Goal: Information Seeking & Learning: Learn about a topic

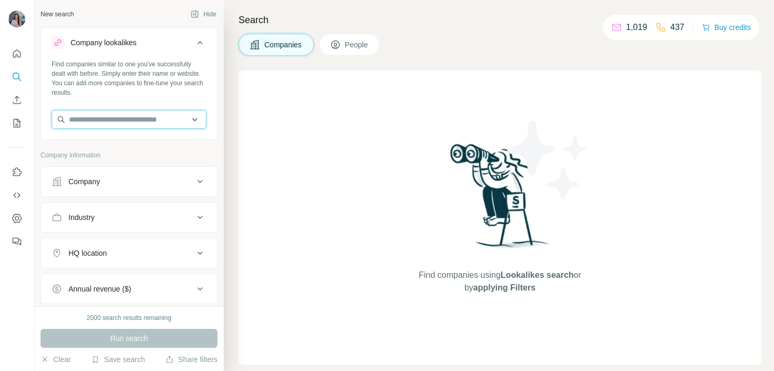
click at [103, 116] on input "text" at bounding box center [129, 119] width 155 height 19
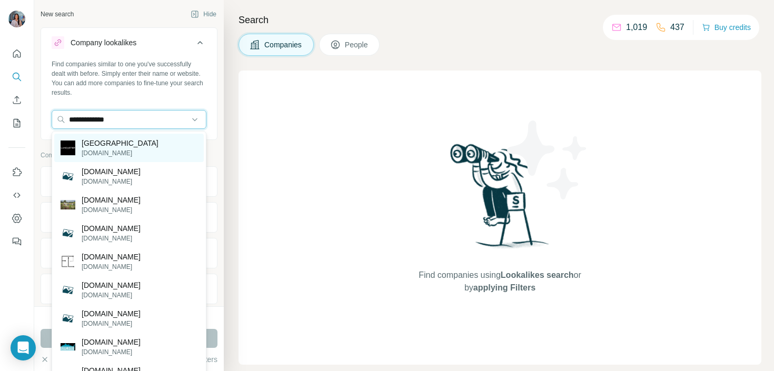
type input "**********"
click at [130, 149] on div "Lancaster [DOMAIN_NAME]" at bounding box center [129, 148] width 150 height 28
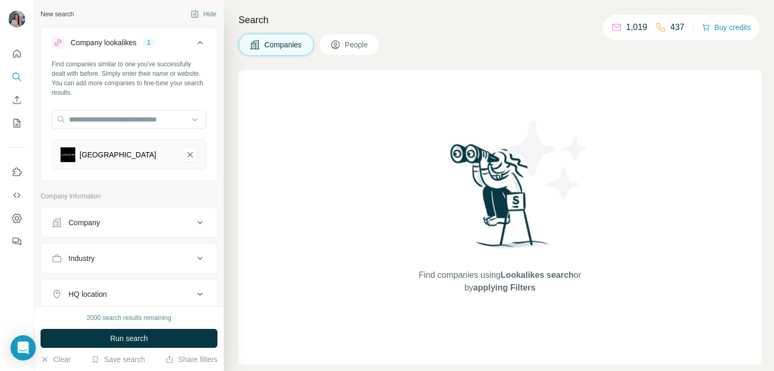
click at [104, 252] on button "Industry" at bounding box center [129, 258] width 176 height 25
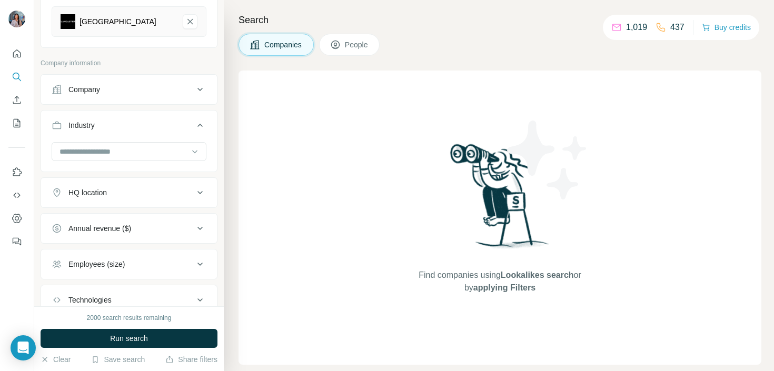
scroll to position [136, 0]
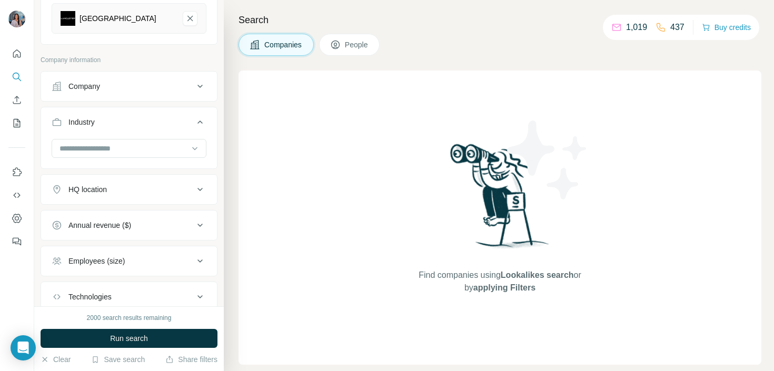
click at [116, 219] on button "Annual revenue ($)" at bounding box center [129, 225] width 176 height 25
click at [83, 268] on span "1-10M" at bounding box center [76, 268] width 25 height 11
click at [83, 288] on span "10-50M" at bounding box center [78, 287] width 29 height 11
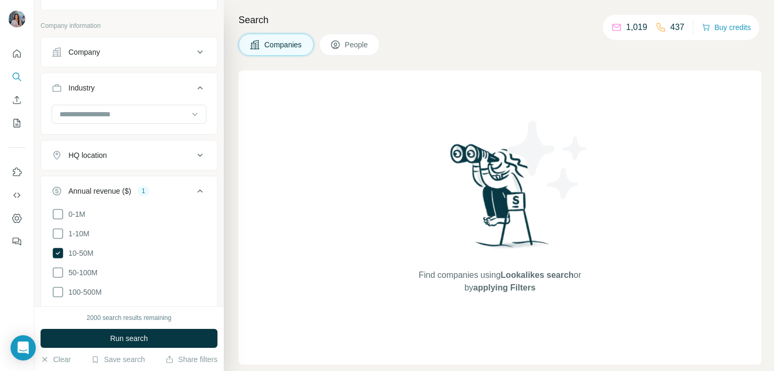
scroll to position [213, 0]
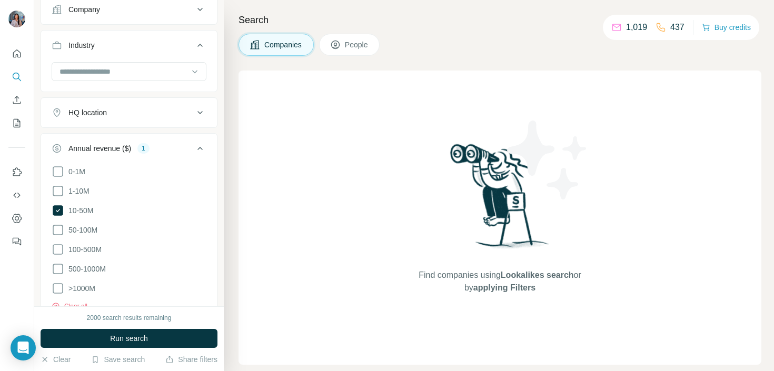
click at [86, 222] on ul "0-1M 1-10M 10-50M 50-100M 100-500M 500-1000M >1000M" at bounding box center [129, 230] width 155 height 130
click at [86, 225] on span "50-100M" at bounding box center [80, 230] width 33 height 11
click at [85, 252] on span "100-500M" at bounding box center [82, 249] width 37 height 11
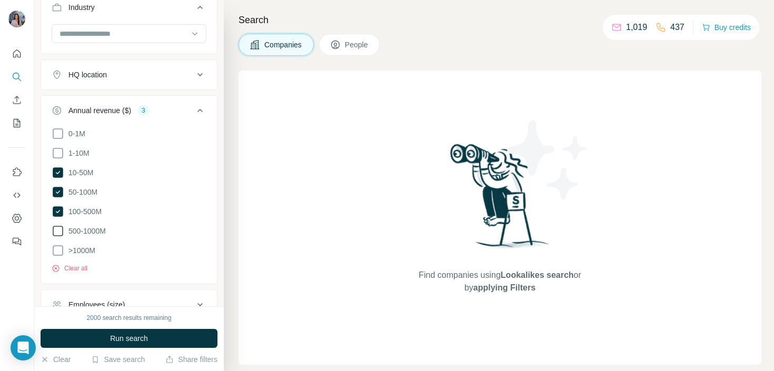
click at [94, 230] on span "500-1000M" at bounding box center [85, 231] width 42 height 11
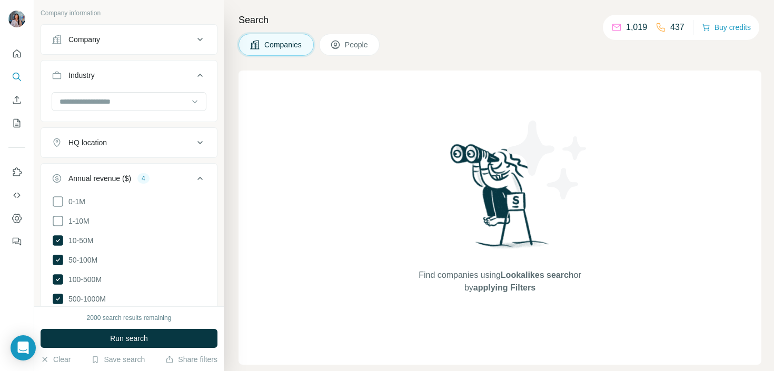
click at [142, 150] on button "HQ location" at bounding box center [129, 142] width 176 height 25
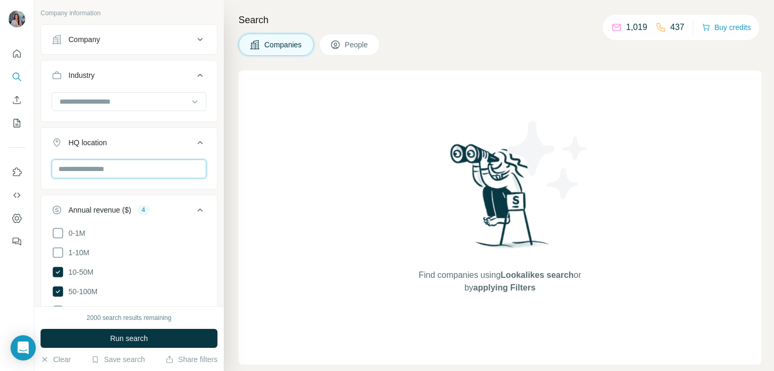
click at [120, 176] on input "text" at bounding box center [129, 169] width 155 height 19
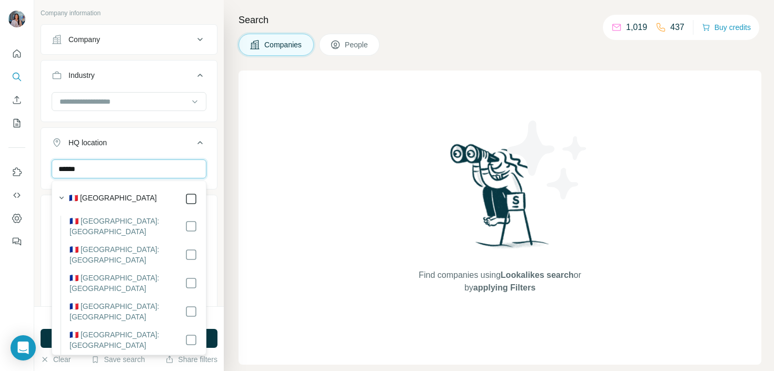
type input "******"
click at [156, 171] on input "******" at bounding box center [129, 169] width 155 height 19
type input "****"
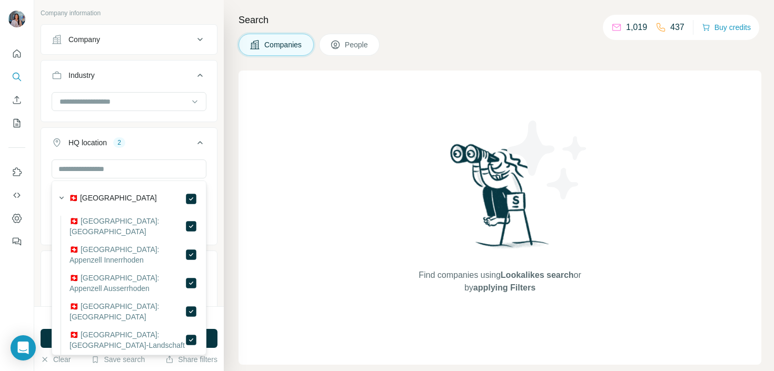
click at [170, 149] on button "HQ location 2" at bounding box center [129, 144] width 176 height 29
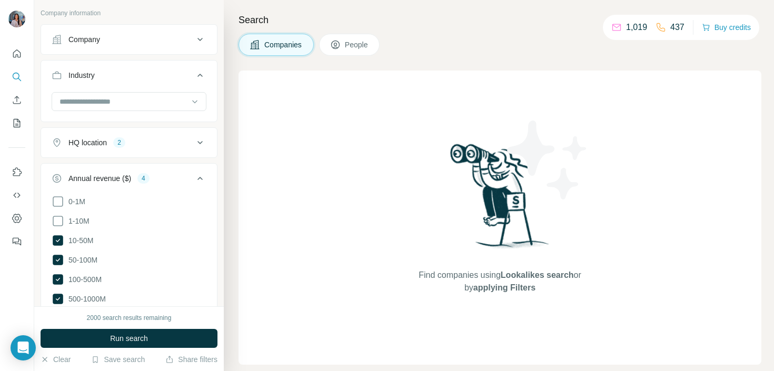
click at [169, 154] on button "HQ location 2" at bounding box center [129, 142] width 176 height 25
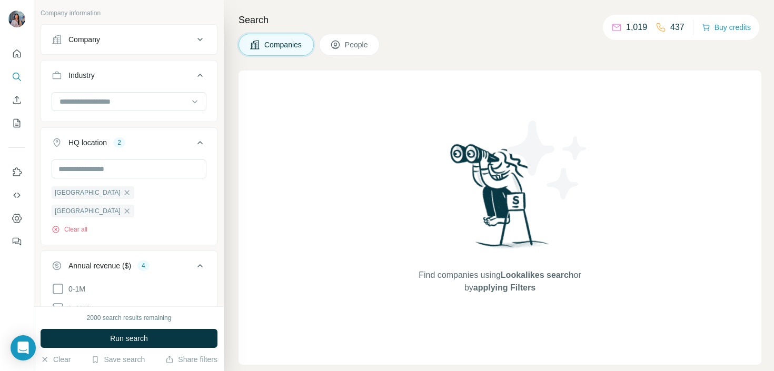
click at [131, 207] on icon "button" at bounding box center [127, 211] width 8 height 8
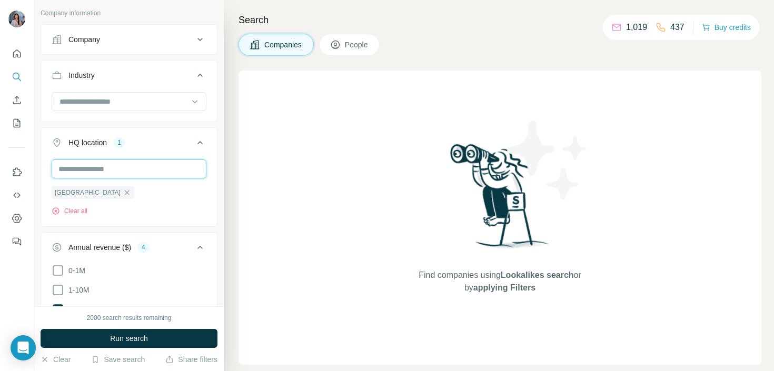
click at [138, 168] on input "text" at bounding box center [129, 169] width 155 height 19
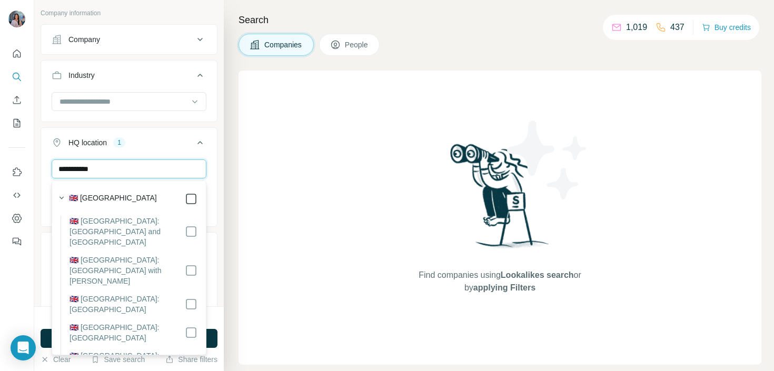
type input "**********"
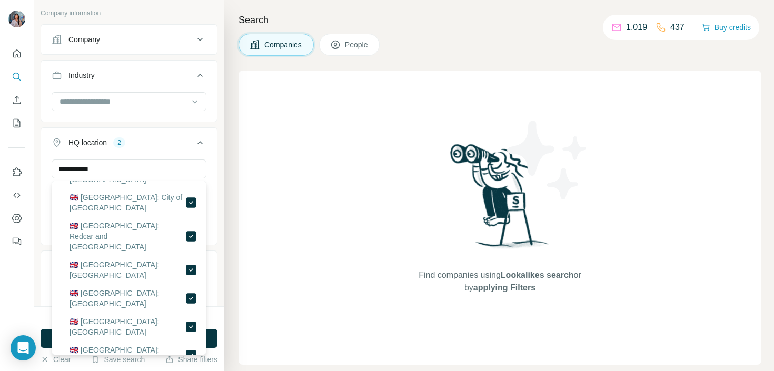
scroll to position [1847, 0]
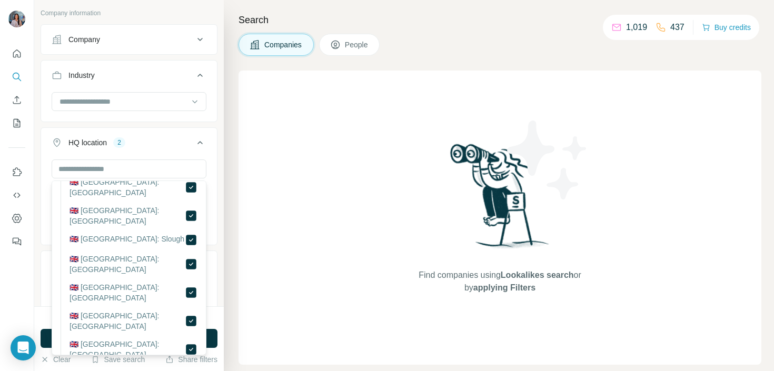
click at [163, 137] on div "HQ location 2" at bounding box center [123, 142] width 142 height 11
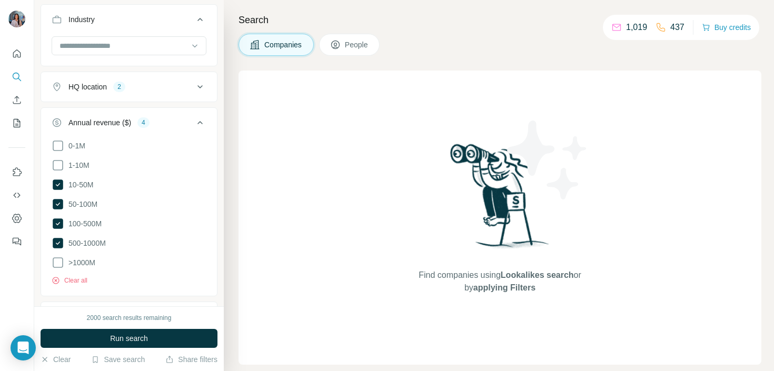
scroll to position [364, 0]
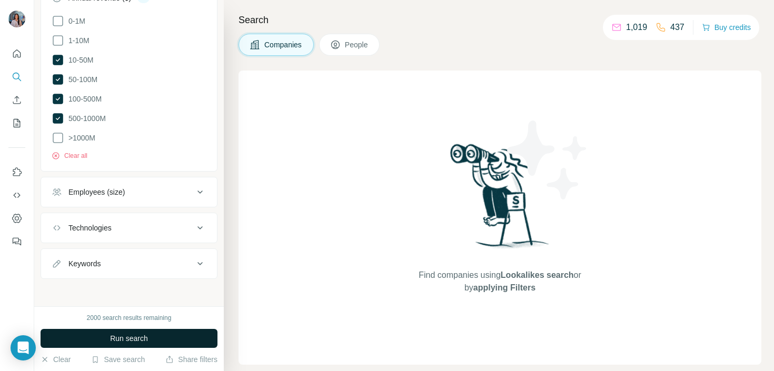
click at [148, 338] on button "Run search" at bounding box center [129, 338] width 177 height 19
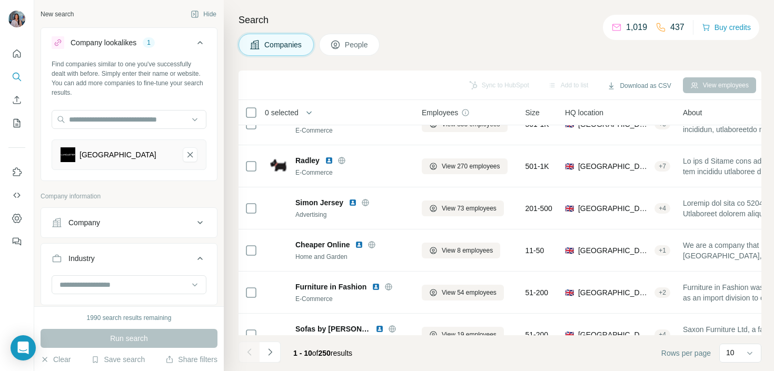
scroll to position [211, 0]
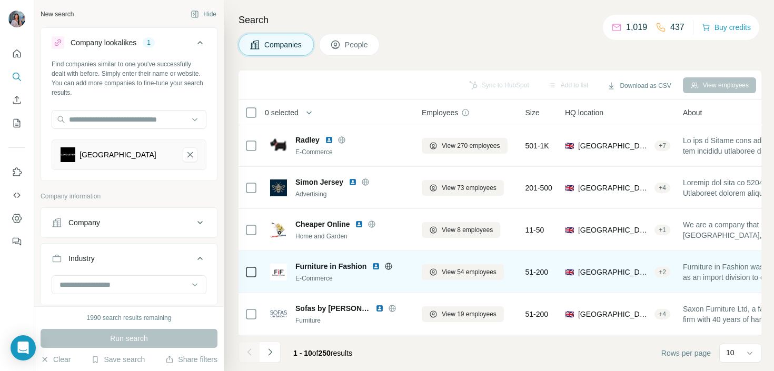
click at [378, 264] on img at bounding box center [376, 266] width 8 height 8
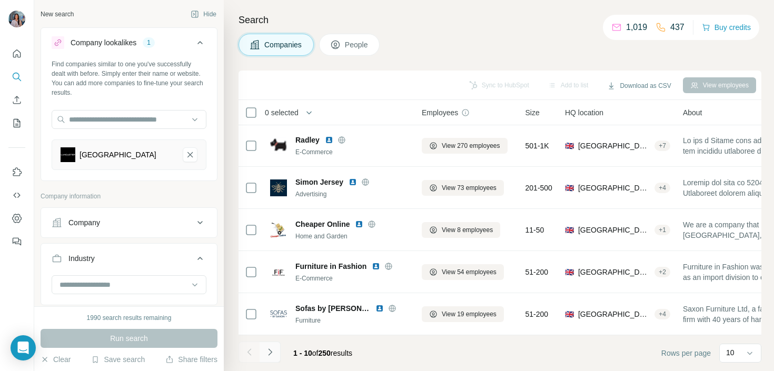
click at [273, 348] on icon "Navigate to next page" at bounding box center [270, 352] width 11 height 11
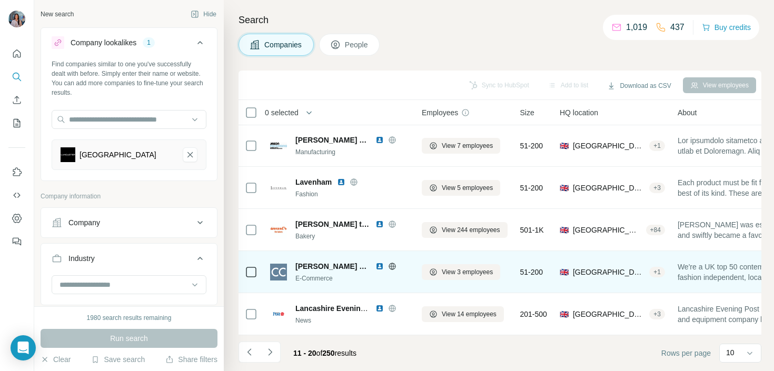
click at [375, 266] on img at bounding box center [379, 266] width 8 height 8
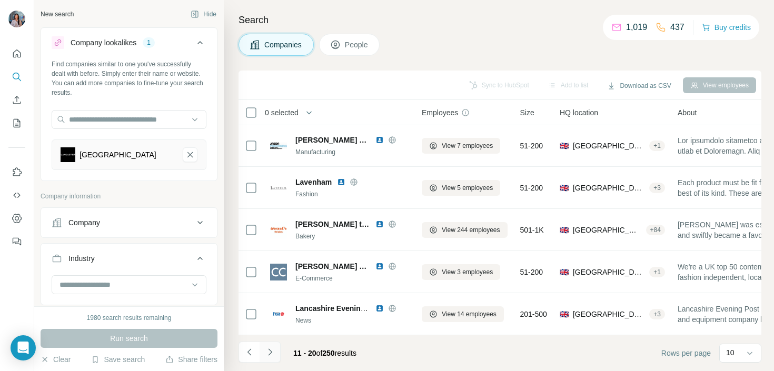
click at [270, 355] on icon "Navigate to next page" at bounding box center [270, 352] width 11 height 11
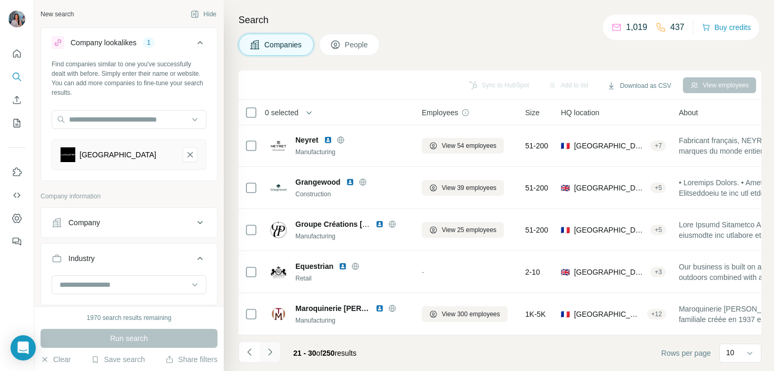
click at [270, 348] on icon "Navigate to next page" at bounding box center [270, 352] width 11 height 11
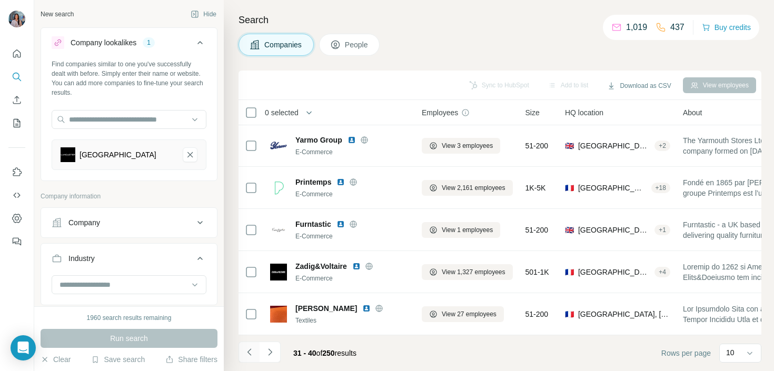
click at [243, 353] on button "Navigate to previous page" at bounding box center [249, 352] width 21 height 21
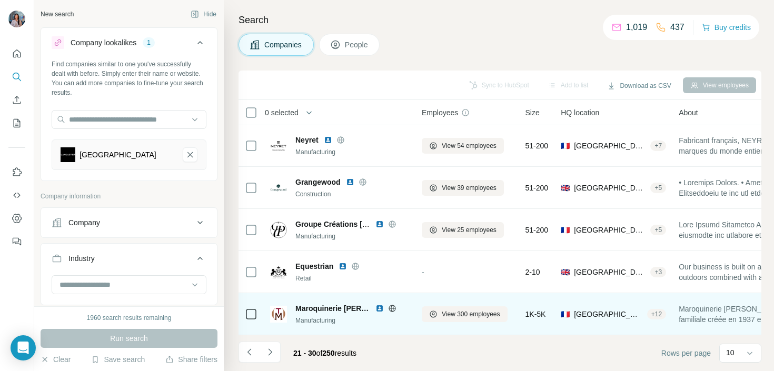
click at [379, 305] on img at bounding box center [379, 308] width 8 height 8
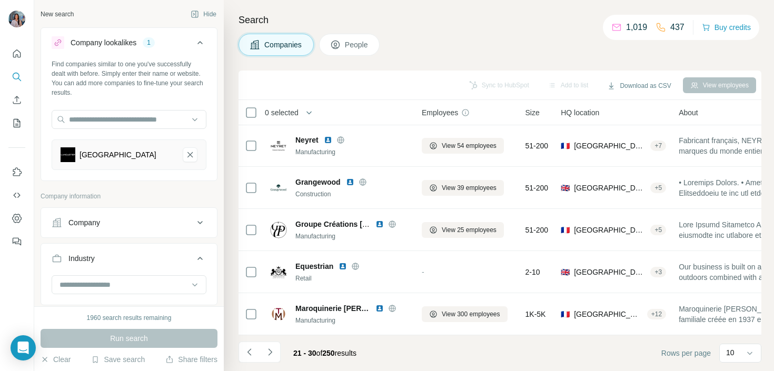
click at [409, 31] on div "Search Companies People Sync to HubSpot Add to list Download as CSV View employ…" at bounding box center [499, 185] width 550 height 371
click at [387, 58] on div "Search Companies People Sync to HubSpot Add to list Download as CSV View employ…" at bounding box center [499, 185] width 550 height 371
click at [475, 52] on div "Companies People" at bounding box center [500, 45] width 523 height 22
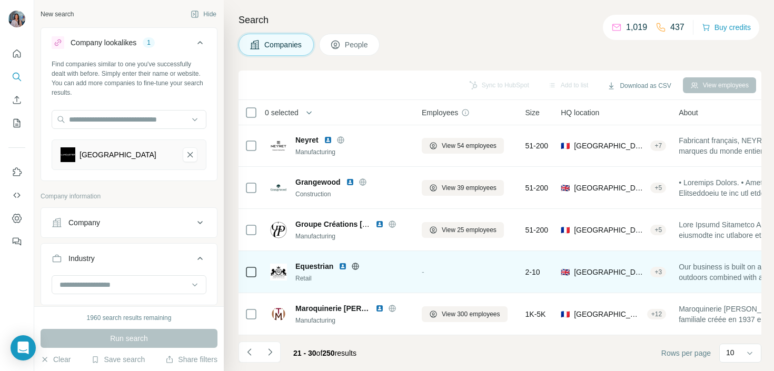
click at [344, 266] on img at bounding box center [343, 266] width 8 height 8
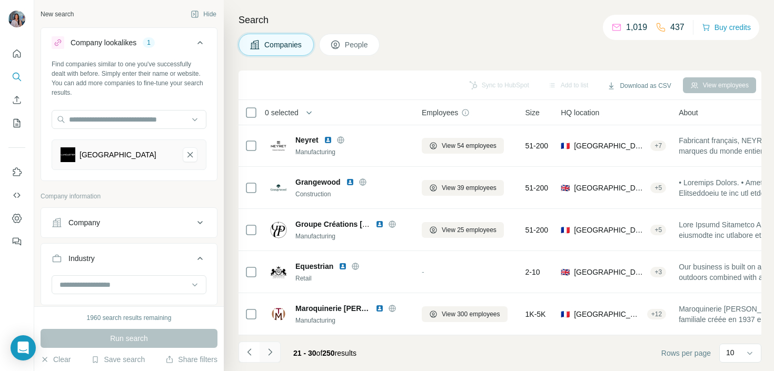
click at [276, 350] on button "Navigate to next page" at bounding box center [270, 352] width 21 height 21
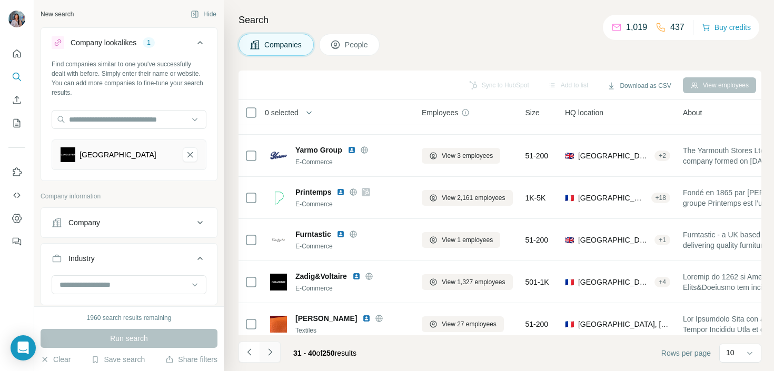
scroll to position [200, 0]
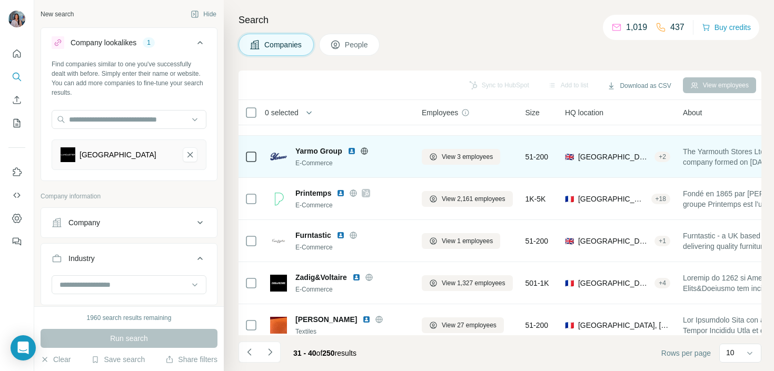
click at [353, 151] on img at bounding box center [352, 151] width 8 height 8
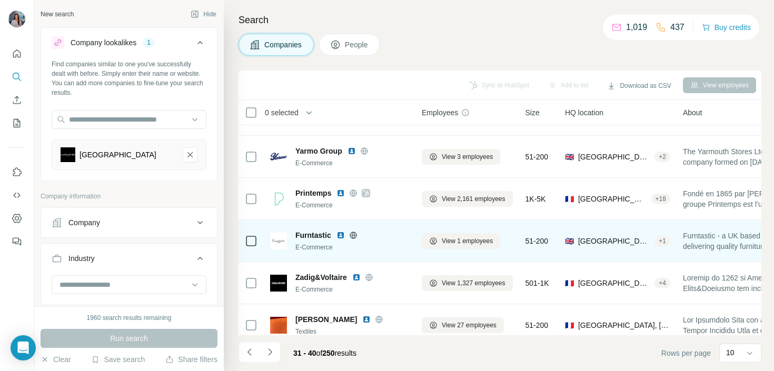
click at [340, 236] on img at bounding box center [340, 235] width 8 height 8
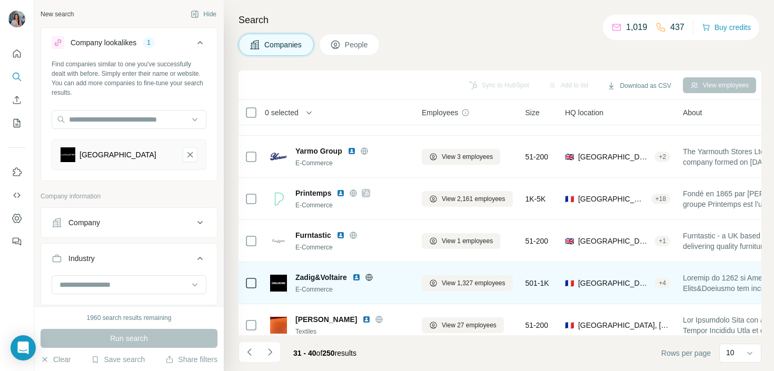
click at [357, 275] on img at bounding box center [356, 277] width 8 height 8
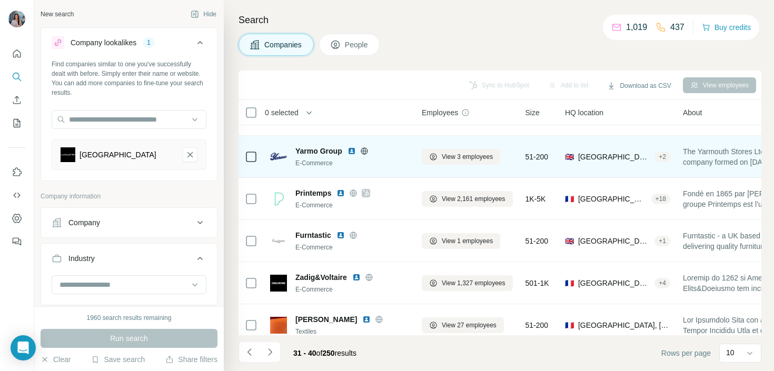
scroll to position [211, 0]
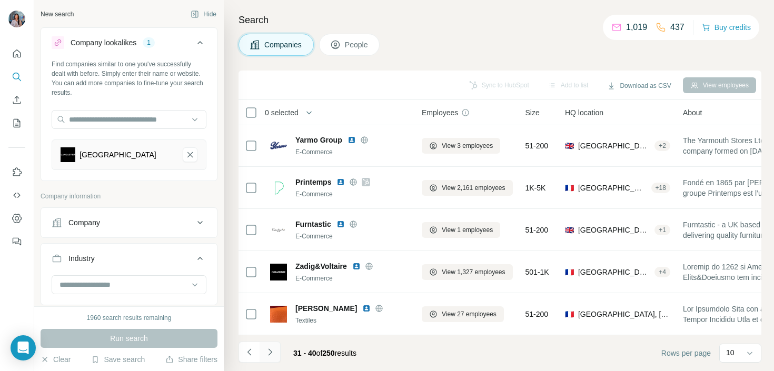
click at [267, 350] on icon "Navigate to next page" at bounding box center [270, 352] width 11 height 11
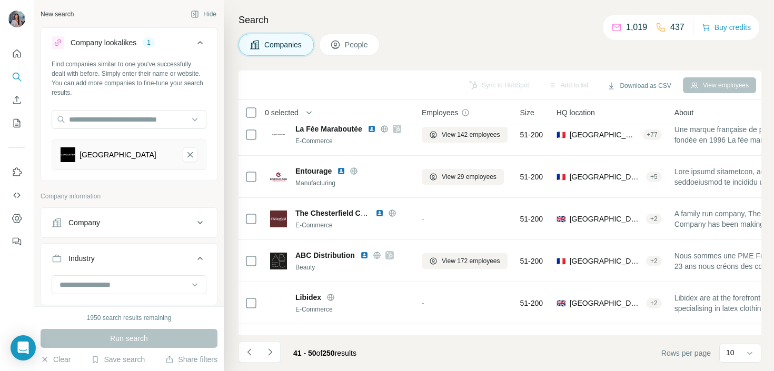
scroll to position [0, 0]
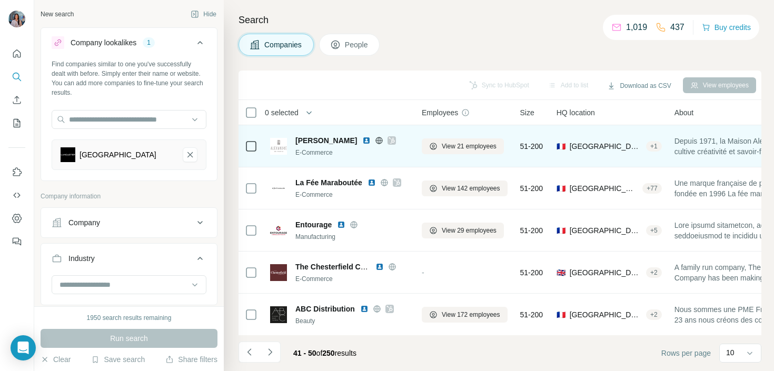
click at [395, 139] on icon at bounding box center [392, 140] width 6 height 8
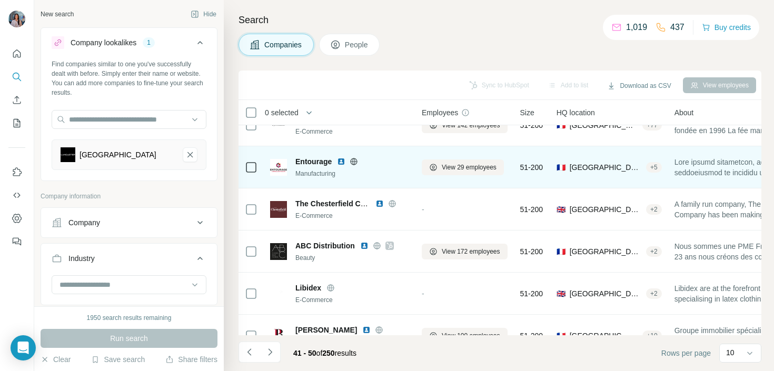
scroll to position [67, 0]
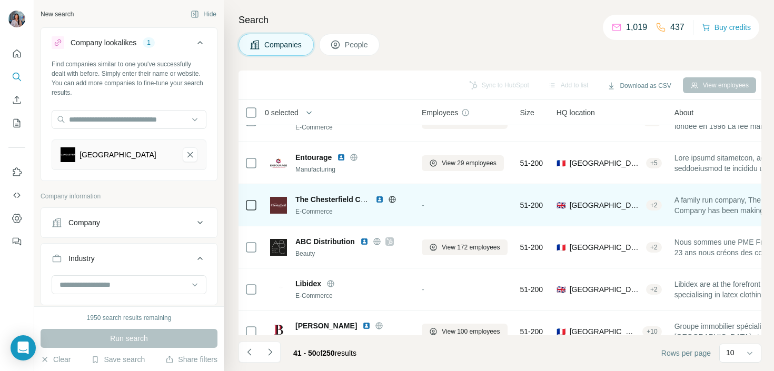
click at [380, 200] on img at bounding box center [379, 199] width 8 height 8
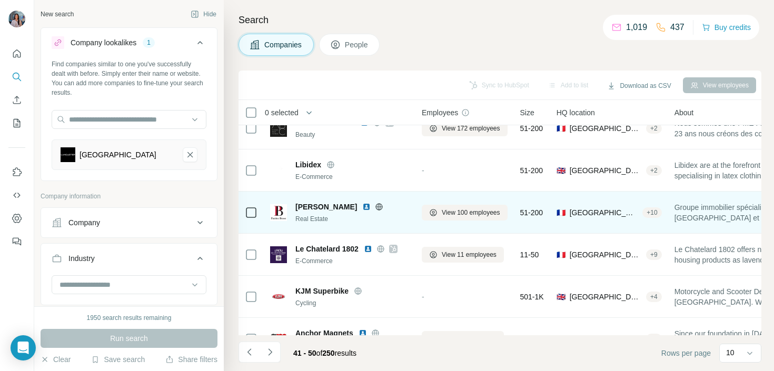
scroll to position [190, 0]
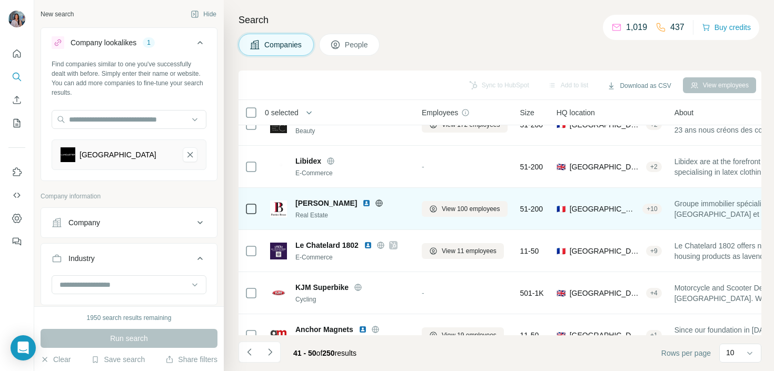
click at [362, 205] on img at bounding box center [366, 203] width 8 height 8
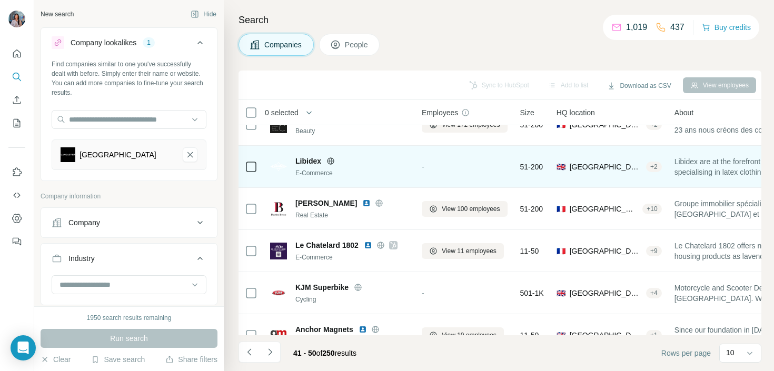
scroll to position [211, 0]
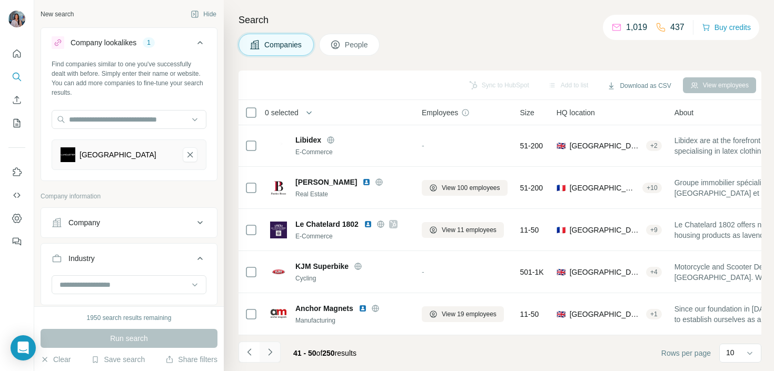
click at [271, 358] on button "Navigate to next page" at bounding box center [270, 352] width 21 height 21
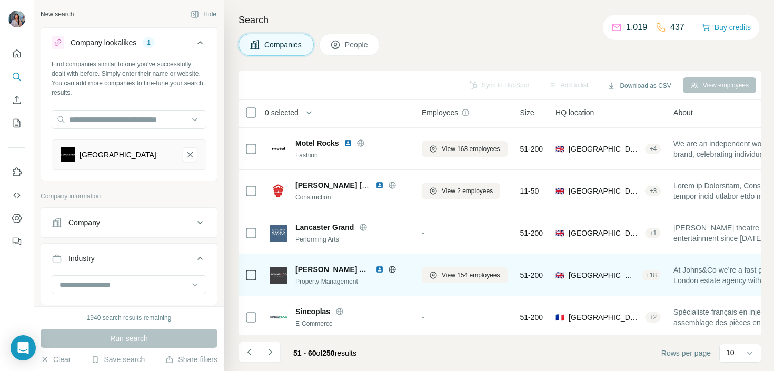
scroll to position [170, 0]
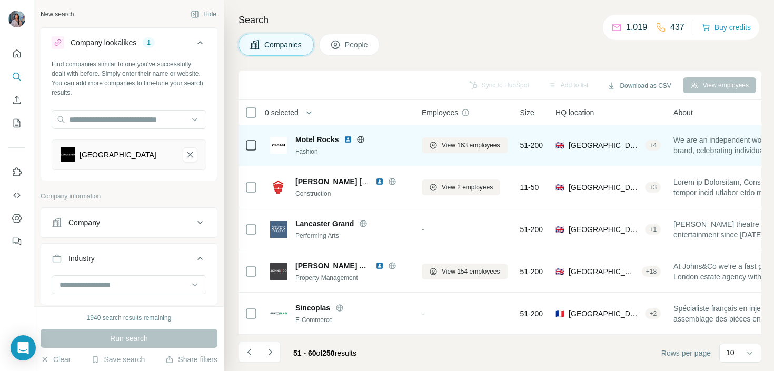
click at [349, 137] on img at bounding box center [348, 139] width 8 height 8
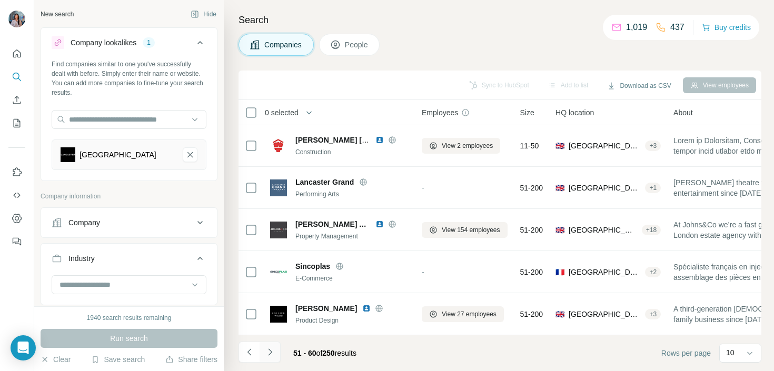
click at [274, 353] on icon "Navigate to next page" at bounding box center [270, 352] width 11 height 11
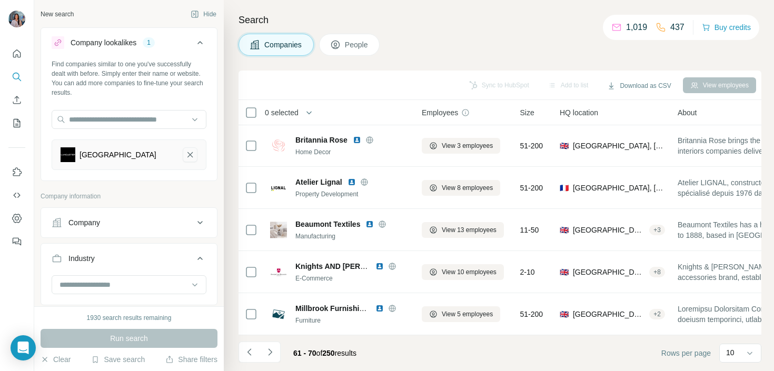
click at [194, 155] on icon "Lancaster-remove-button" at bounding box center [189, 155] width 9 height 11
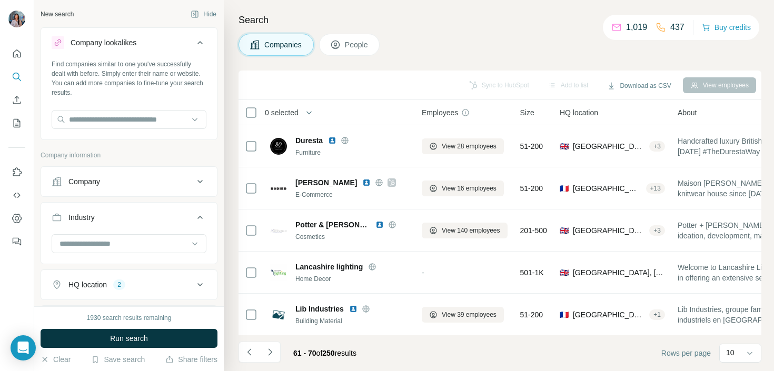
click at [144, 123] on input "text" at bounding box center [129, 119] width 155 height 19
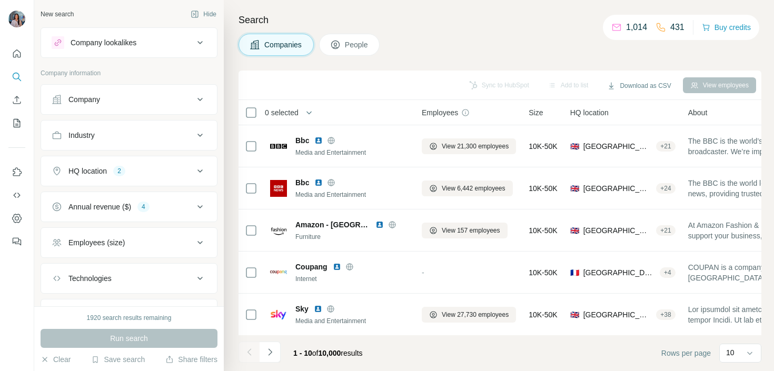
click at [127, 33] on button "Company lookalikes" at bounding box center [129, 42] width 176 height 25
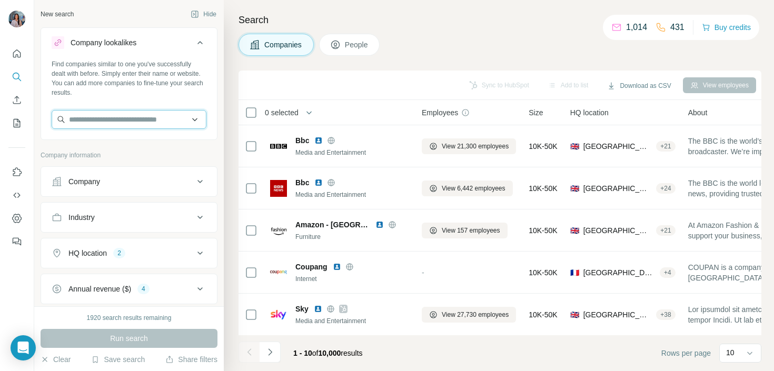
click at [90, 114] on input "text" at bounding box center [129, 119] width 155 height 19
click at [78, 120] on input "**********" at bounding box center [129, 119] width 155 height 19
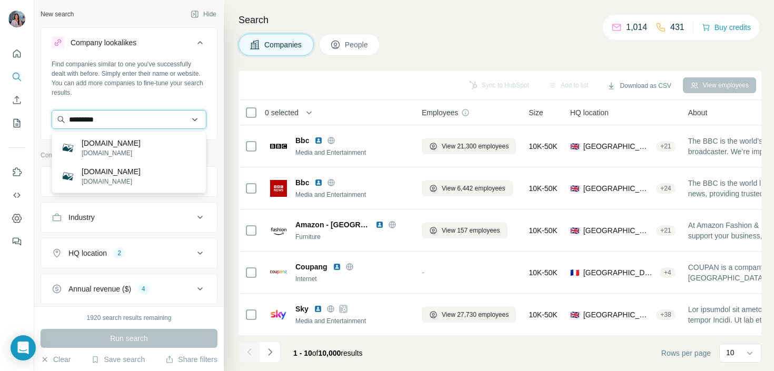
click at [138, 119] on input "*********" at bounding box center [129, 119] width 155 height 19
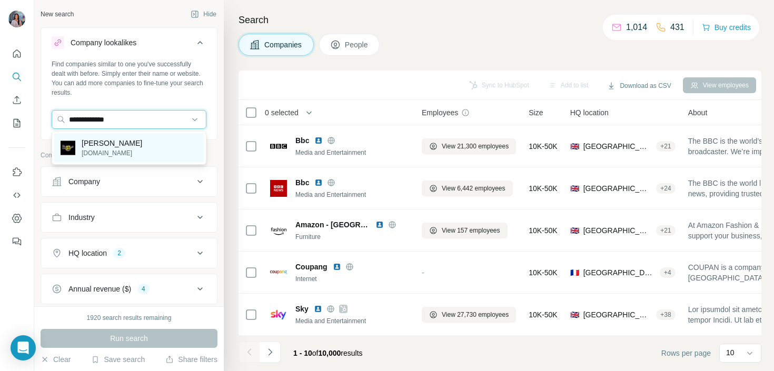
type input "**********"
click at [136, 145] on div "Dr. Martens drmartens.com" at bounding box center [129, 148] width 150 height 28
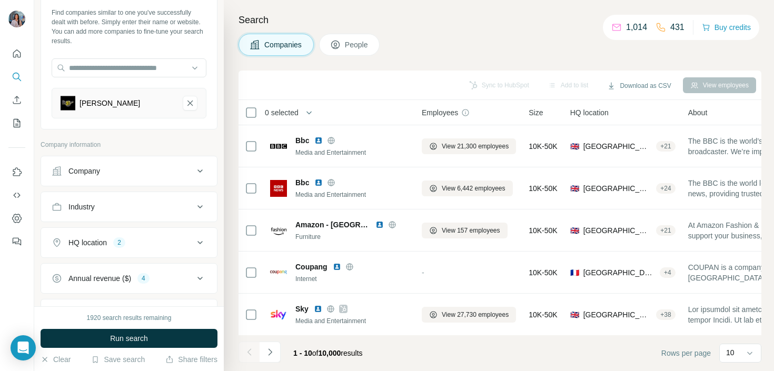
scroll to position [60, 0]
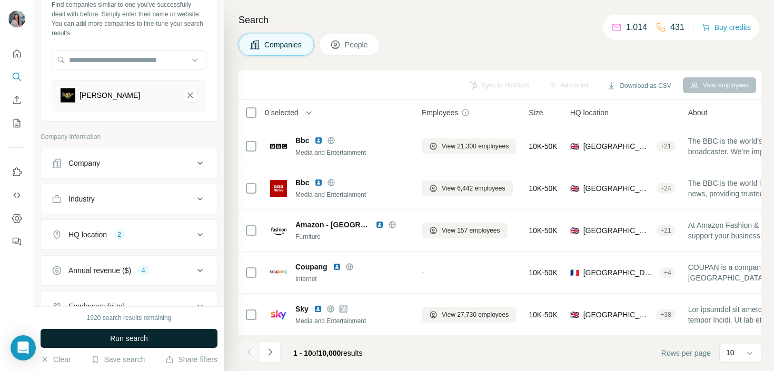
click at [115, 337] on span "Run search" at bounding box center [129, 338] width 38 height 11
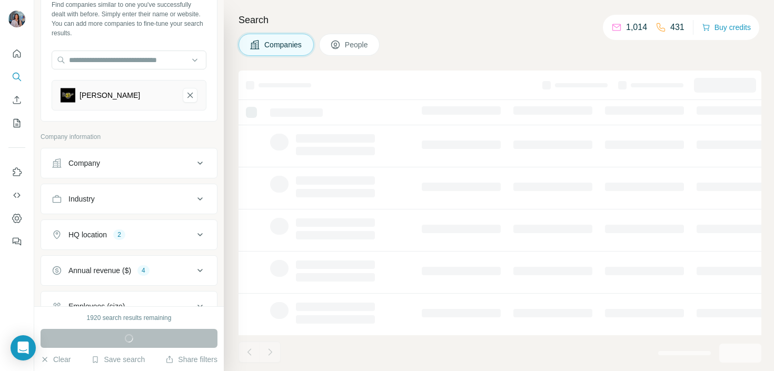
scroll to position [176, 0]
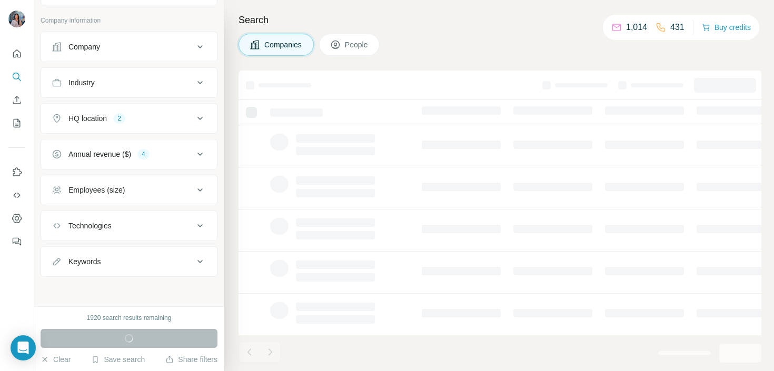
click at [146, 112] on button "HQ location 2" at bounding box center [129, 118] width 176 height 25
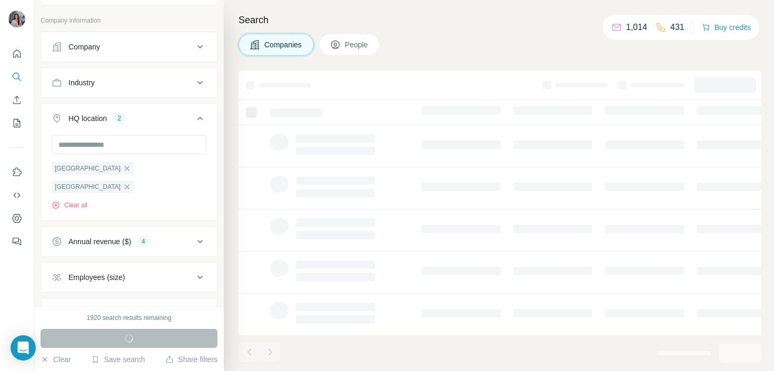
click at [146, 112] on button "HQ location 2" at bounding box center [129, 120] width 176 height 29
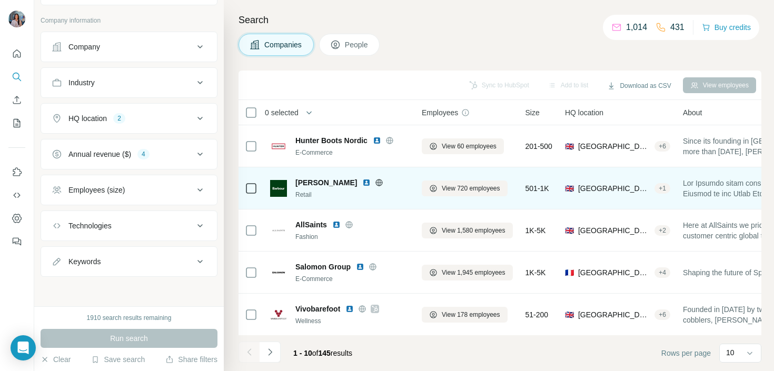
click at [362, 184] on img at bounding box center [366, 183] width 8 height 8
click at [375, 182] on icon at bounding box center [379, 183] width 8 height 8
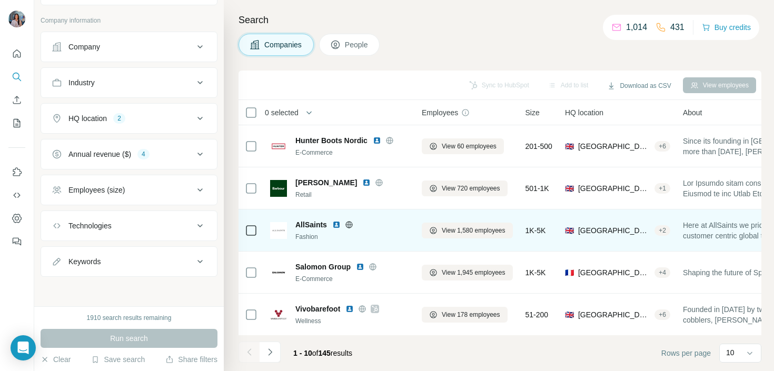
click at [336, 225] on img at bounding box center [336, 225] width 8 height 8
click at [349, 220] on div "AllSaints" at bounding box center [352, 225] width 114 height 11
click at [348, 223] on icon at bounding box center [349, 225] width 8 height 8
click at [351, 223] on icon at bounding box center [349, 225] width 8 height 8
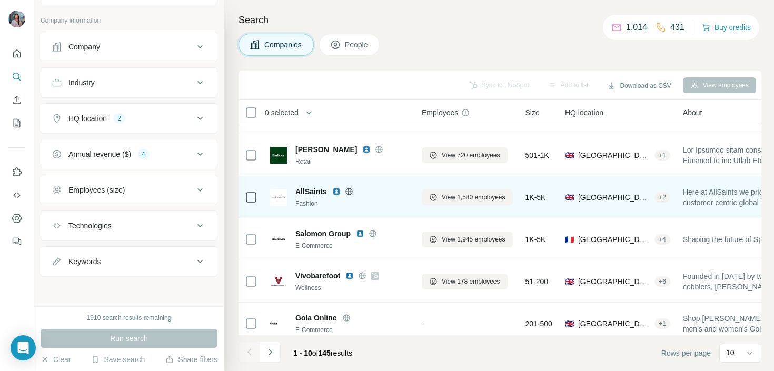
scroll to position [37, 0]
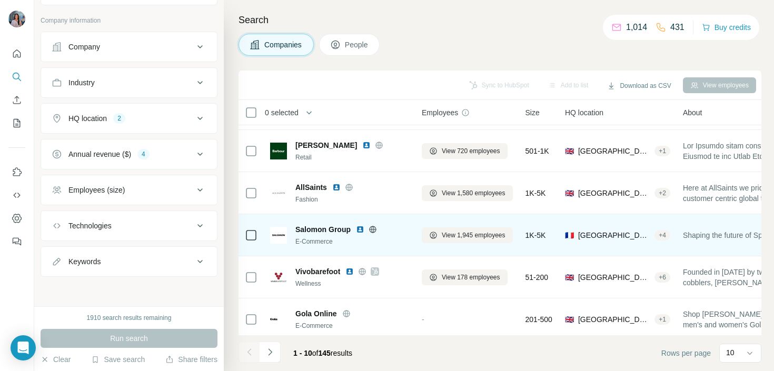
click at [359, 226] on img at bounding box center [360, 229] width 8 height 8
